Goal: Navigation & Orientation: Understand site structure

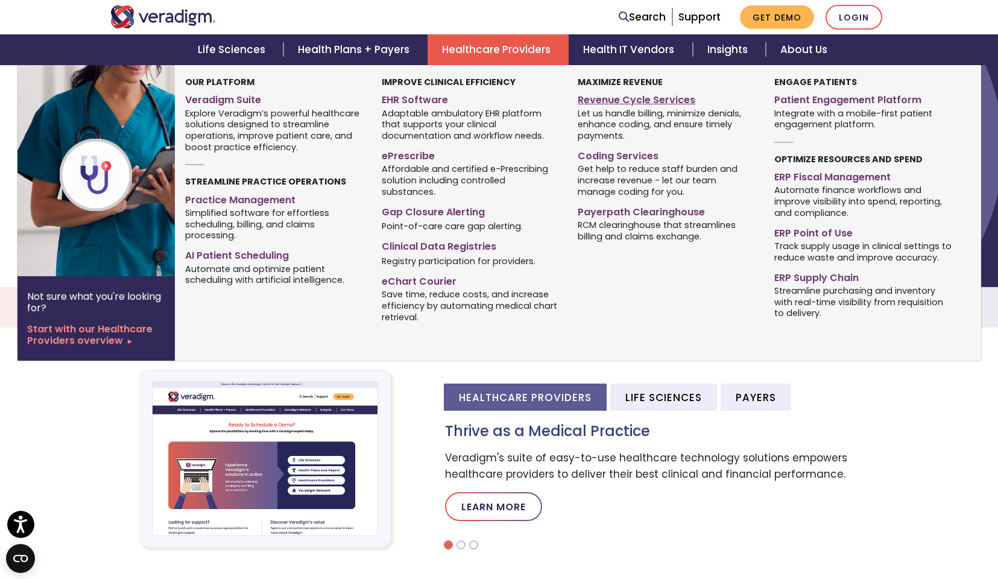
click at [629, 100] on link "Revenue Cycle Services" at bounding box center [667, 97] width 178 height 17
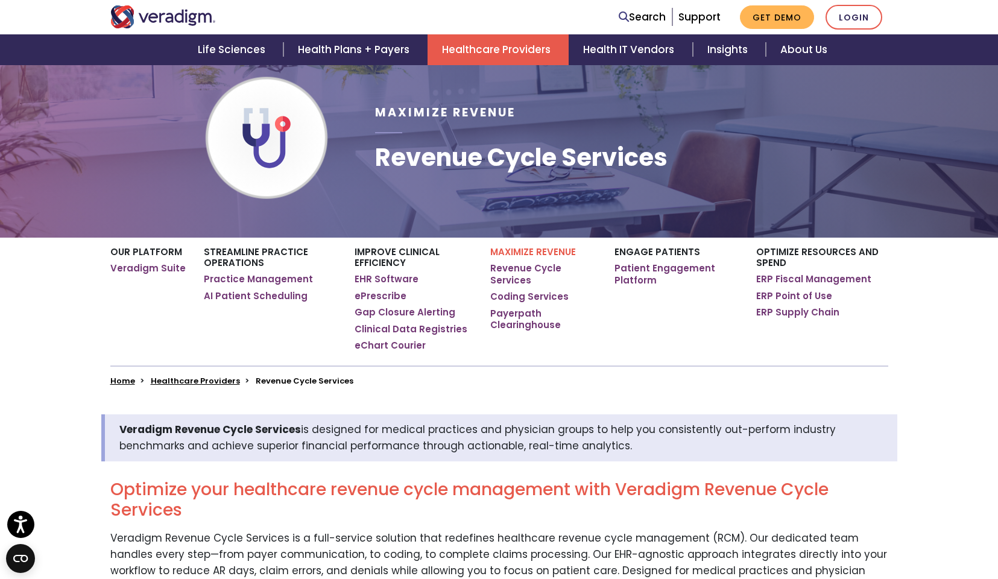
scroll to position [83, 0]
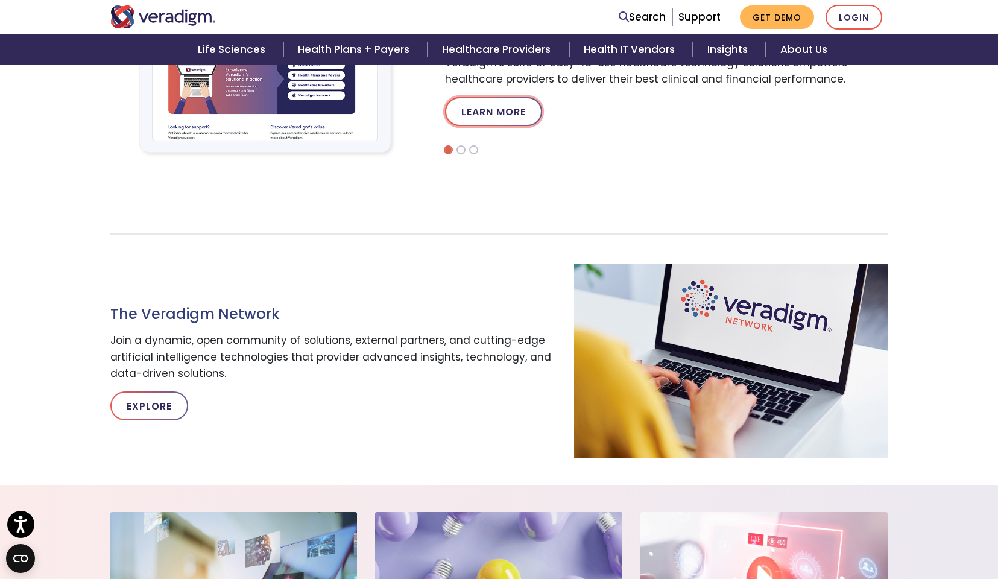
scroll to position [666, 0]
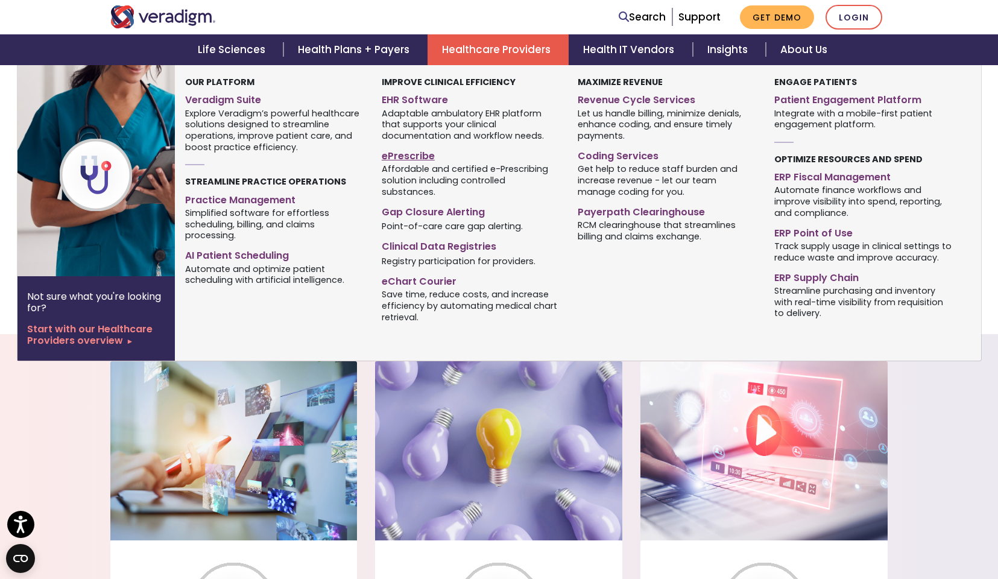
click at [411, 151] on link "ePrescribe" at bounding box center [471, 153] width 178 height 17
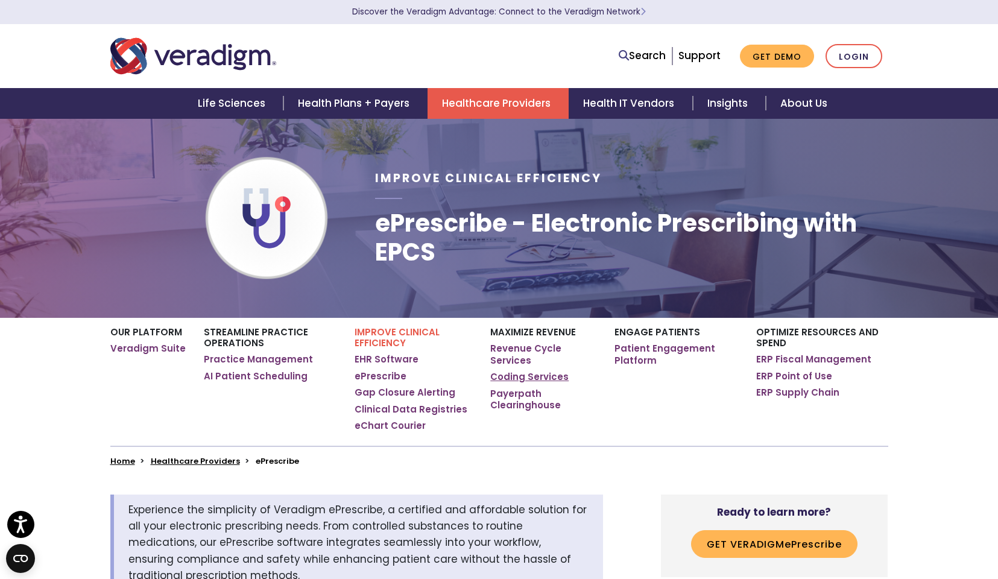
click at [521, 371] on link "Coding Services" at bounding box center [529, 377] width 78 height 12
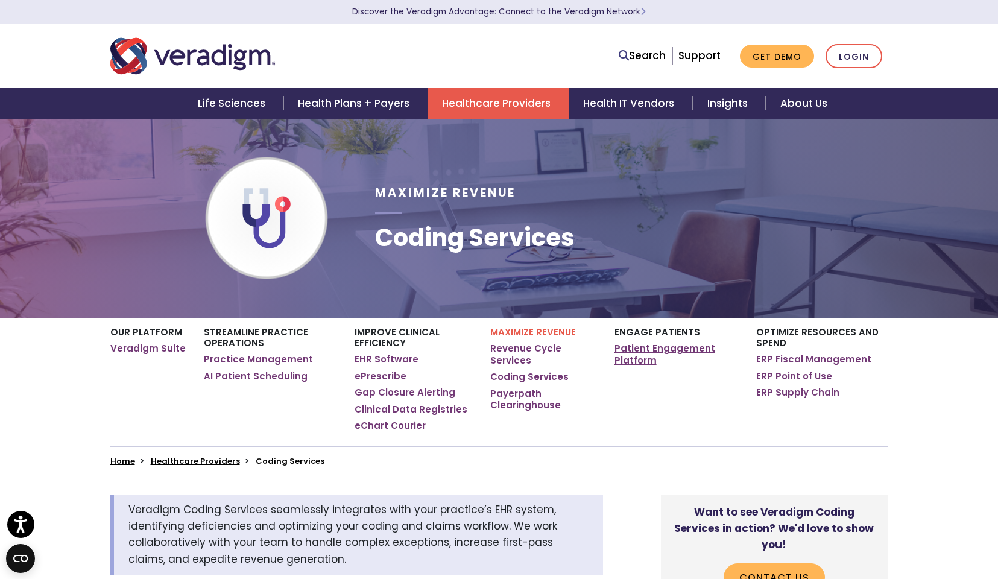
click at [635, 359] on link "Patient Engagement Platform" at bounding box center [677, 355] width 124 height 24
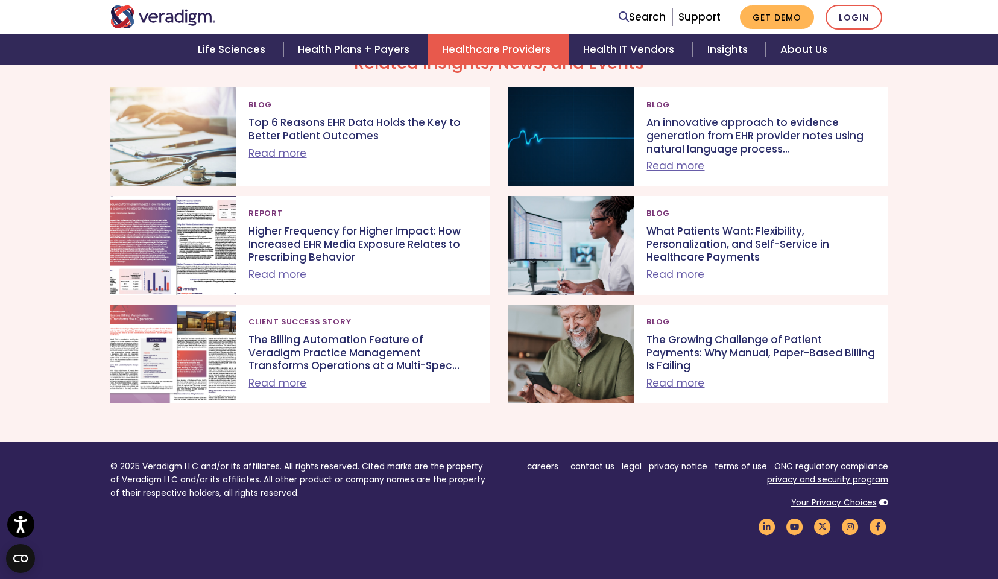
scroll to position [3903, 0]
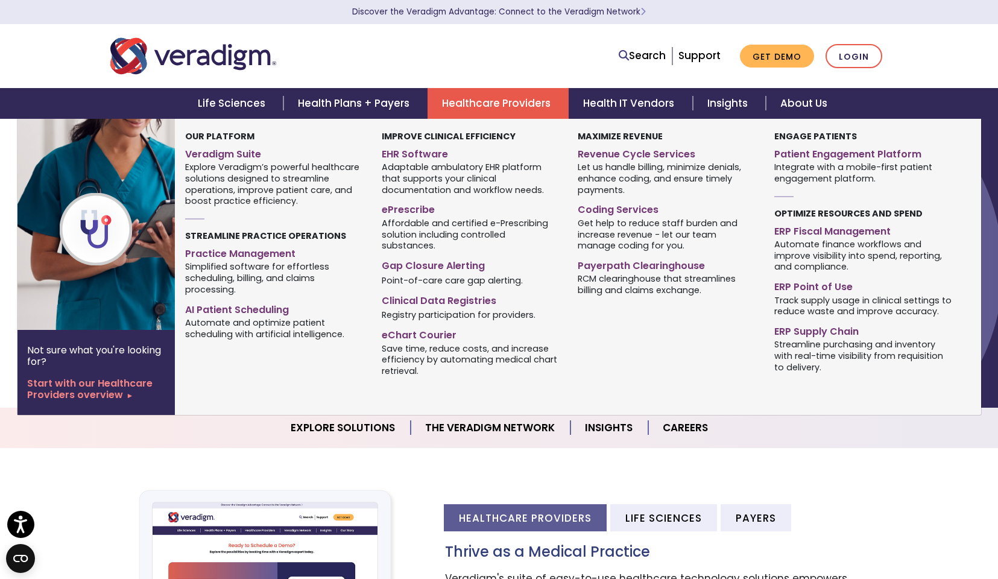
click at [529, 106] on link "Healthcare Providers" at bounding box center [498, 103] width 141 height 31
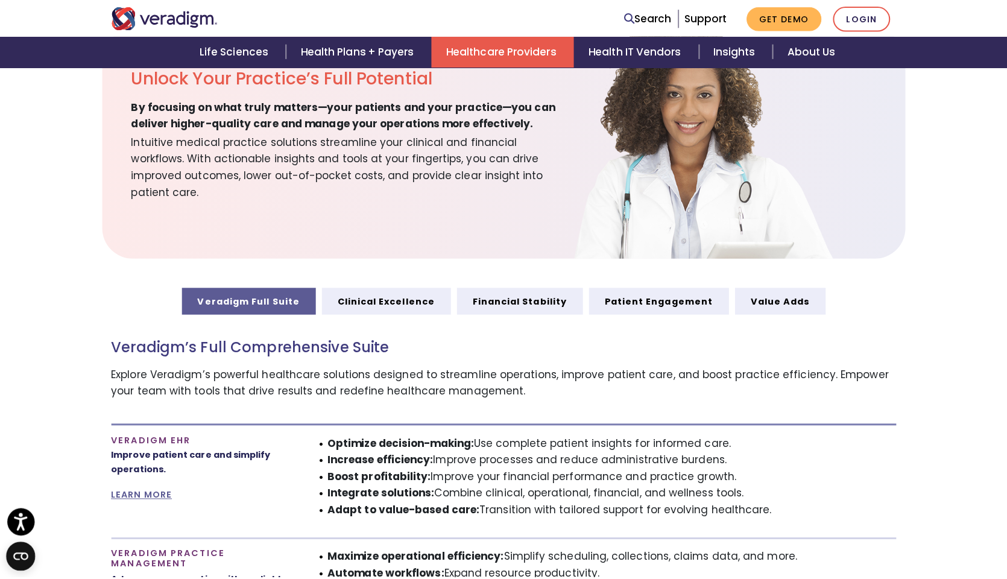
scroll to position [609, 0]
